Goal: Information Seeking & Learning: Learn about a topic

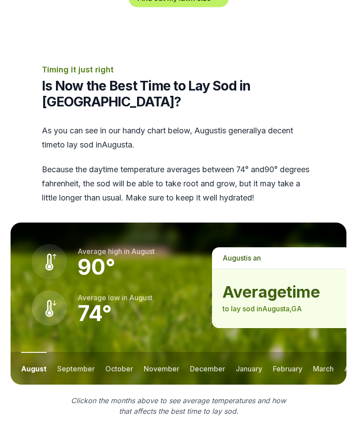
scroll to position [1114, 0]
click at [73, 352] on button "september" at bounding box center [75, 368] width 37 height 33
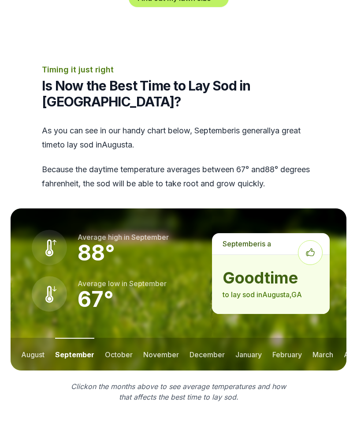
click at [115, 337] on button "october" at bounding box center [119, 353] width 28 height 33
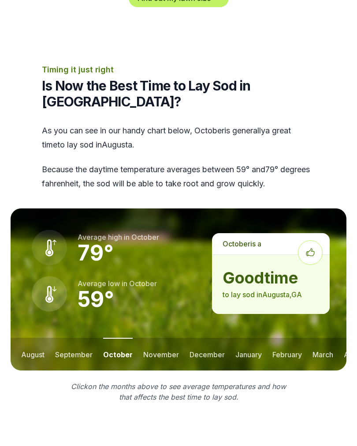
click at [154, 337] on button "november" at bounding box center [161, 353] width 36 height 33
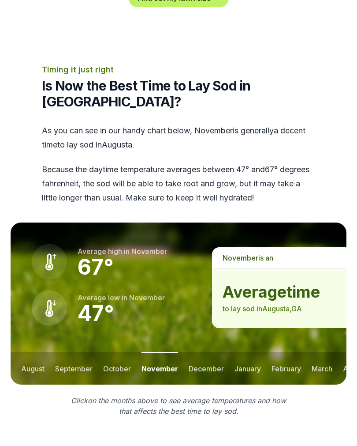
click at [199, 352] on button "december" at bounding box center [206, 368] width 35 height 33
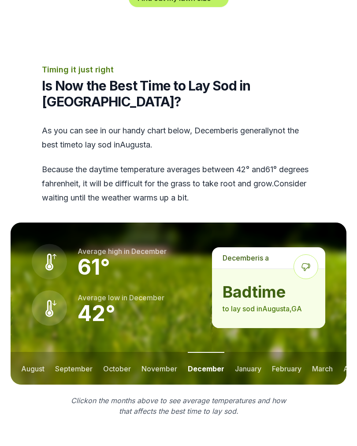
click at [245, 352] on button "january" at bounding box center [248, 368] width 26 height 33
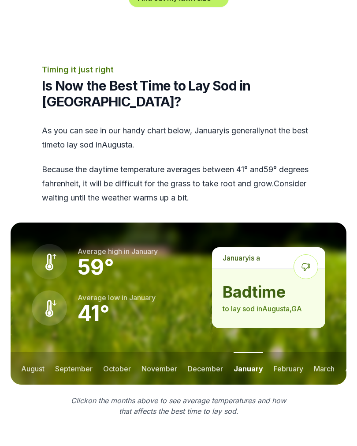
click at [280, 352] on button "february" at bounding box center [289, 368] width 30 height 33
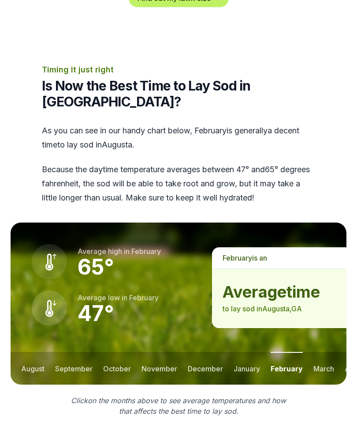
click at [322, 352] on button "march" at bounding box center [324, 368] width 21 height 33
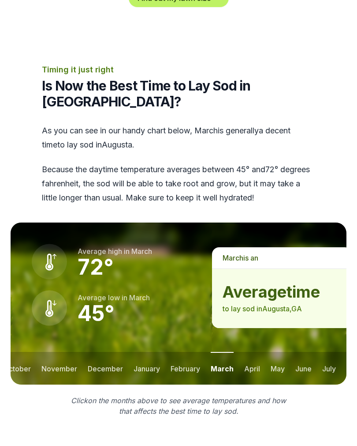
scroll to position [0, 101]
click at [253, 352] on button "april" at bounding box center [252, 368] width 16 height 33
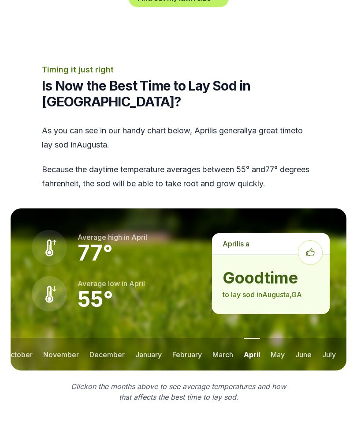
click at [276, 337] on button "may" at bounding box center [278, 353] width 14 height 33
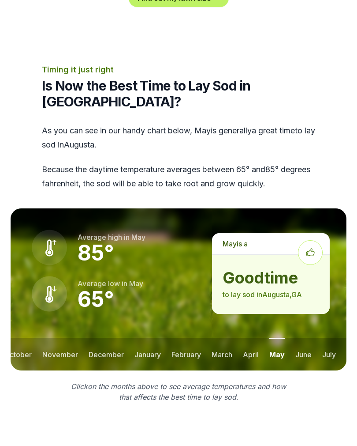
click at [299, 337] on button "june" at bounding box center [304, 353] width 16 height 33
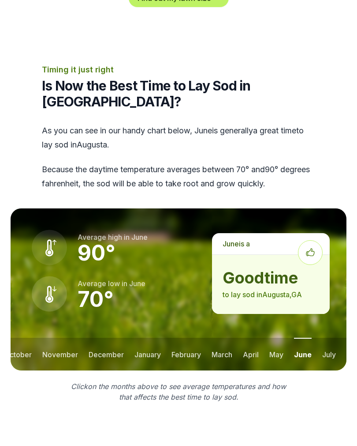
click at [326, 337] on button "july" at bounding box center [329, 353] width 14 height 33
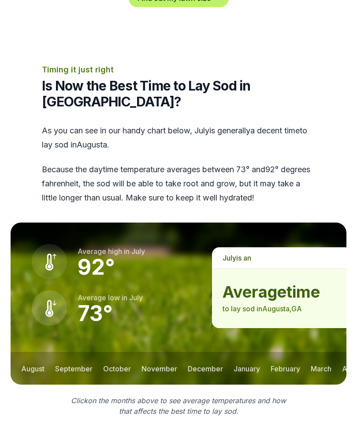
scroll to position [0, 0]
click at [31, 352] on button "august" at bounding box center [32, 368] width 23 height 33
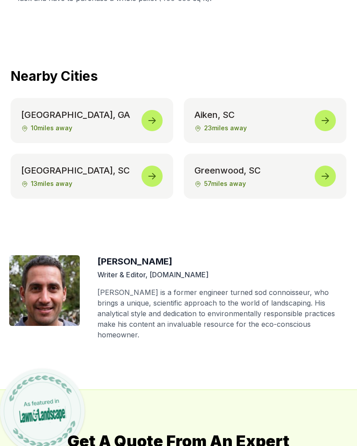
scroll to position [4252, 0]
